Goal: Check status: Check status

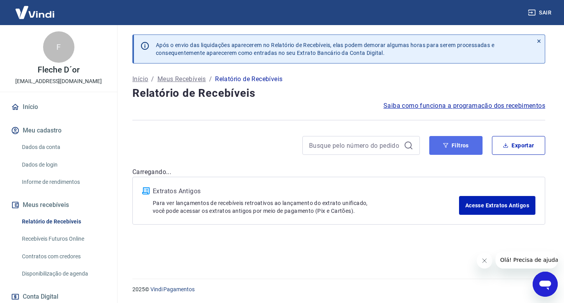
click at [459, 148] on button "Filtros" at bounding box center [455, 145] width 53 height 19
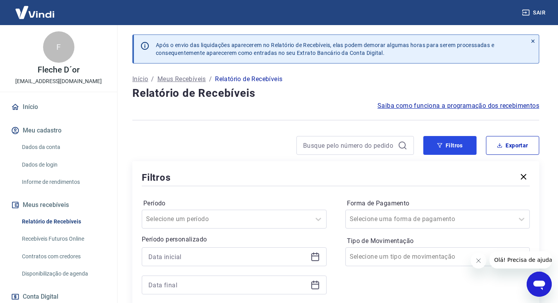
scroll to position [78, 0]
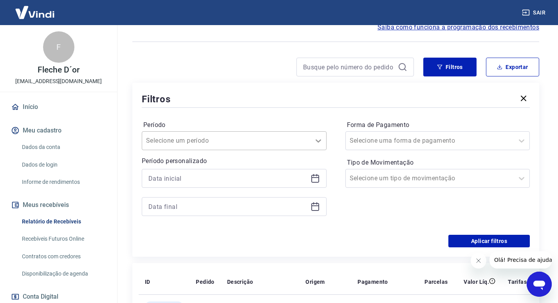
click at [320, 133] on div at bounding box center [318, 141] width 16 height 18
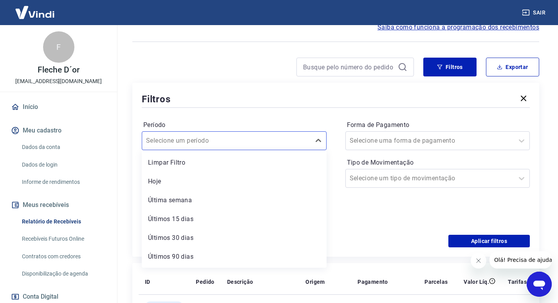
click at [250, 108] on div at bounding box center [336, 108] width 388 height 4
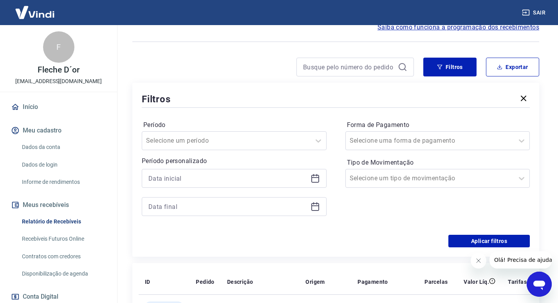
click at [316, 180] on icon at bounding box center [314, 177] width 9 height 9
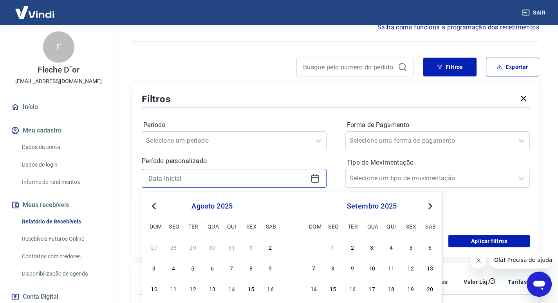
scroll to position [117, 0]
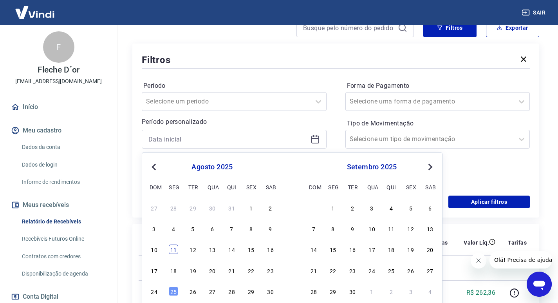
click at [170, 250] on div "11" at bounding box center [173, 248] width 9 height 9
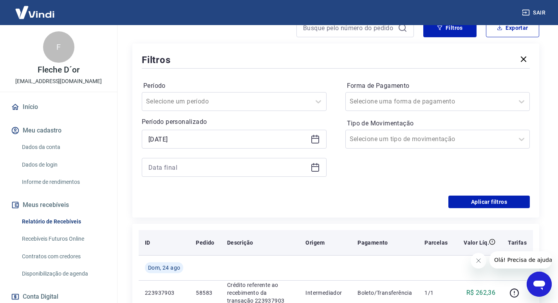
type input "11/08/2025"
click at [193, 249] on th "Pedido" at bounding box center [205, 242] width 31 height 25
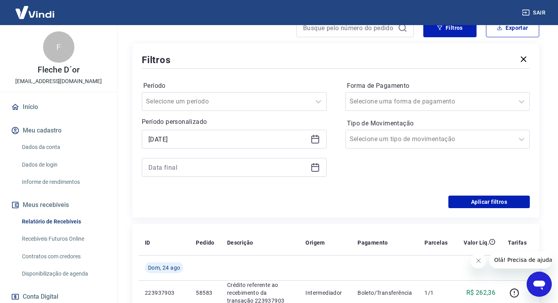
click at [312, 166] on icon at bounding box center [315, 166] width 8 height 1
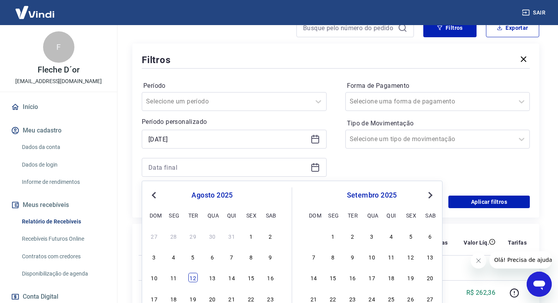
click at [193, 274] on div "12" at bounding box center [192, 277] width 9 height 9
type input "12/08/2025"
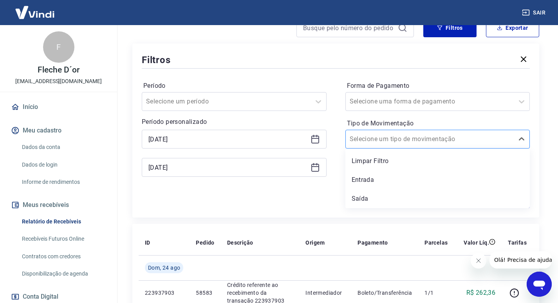
click at [438, 141] on div at bounding box center [430, 139] width 161 height 11
click at [371, 108] on div "Selecione uma forma de pagamento" at bounding box center [437, 101] width 185 height 19
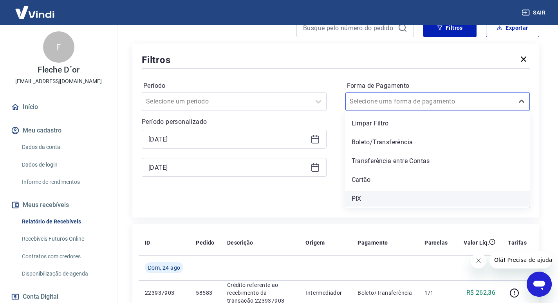
click at [360, 194] on div "PIX" at bounding box center [437, 199] width 185 height 16
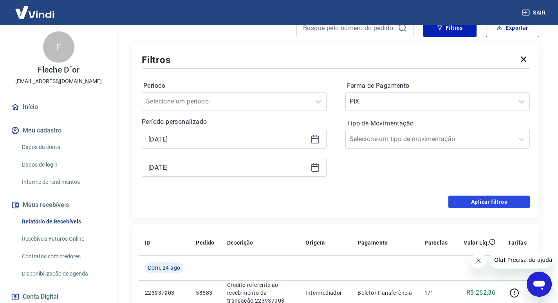
click at [487, 202] on button "Aplicar filtros" at bounding box center [488, 201] width 81 height 13
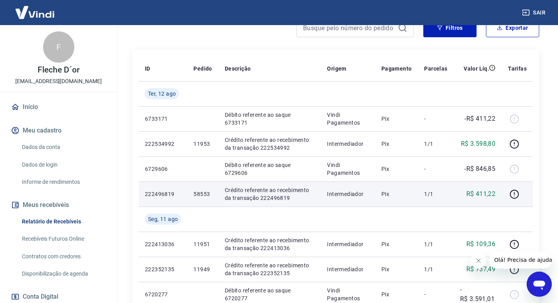
scroll to position [157, 0]
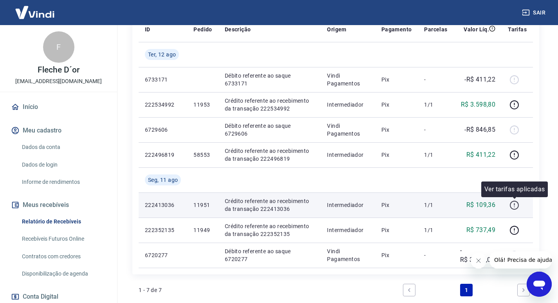
click at [511, 206] on icon "button" at bounding box center [514, 204] width 9 height 9
